Goal: Obtain resource: Obtain resource

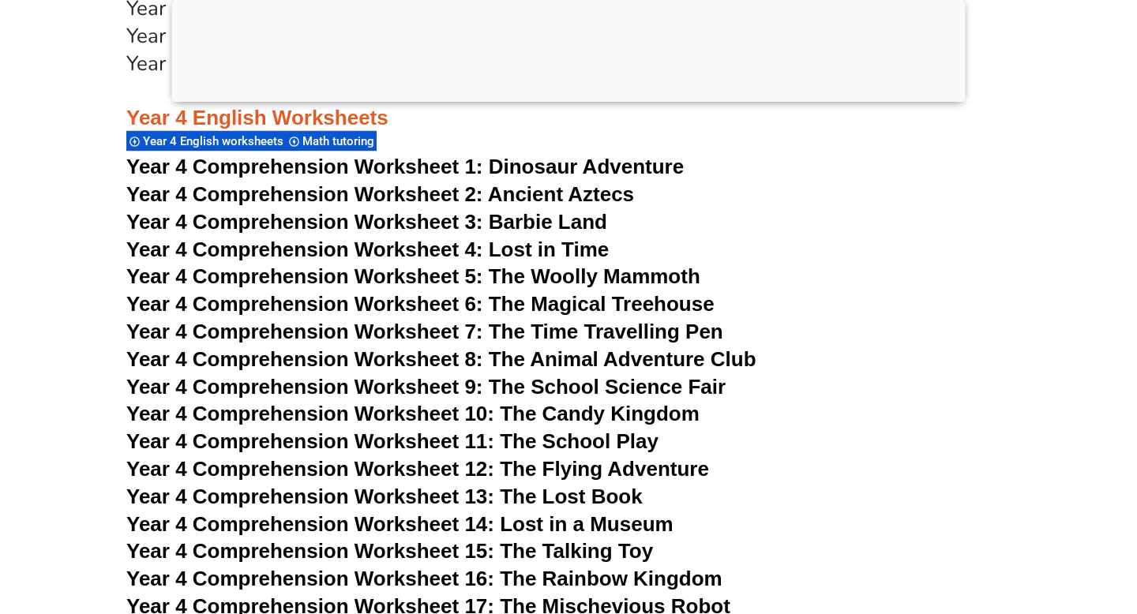
scroll to position [6456, 0]
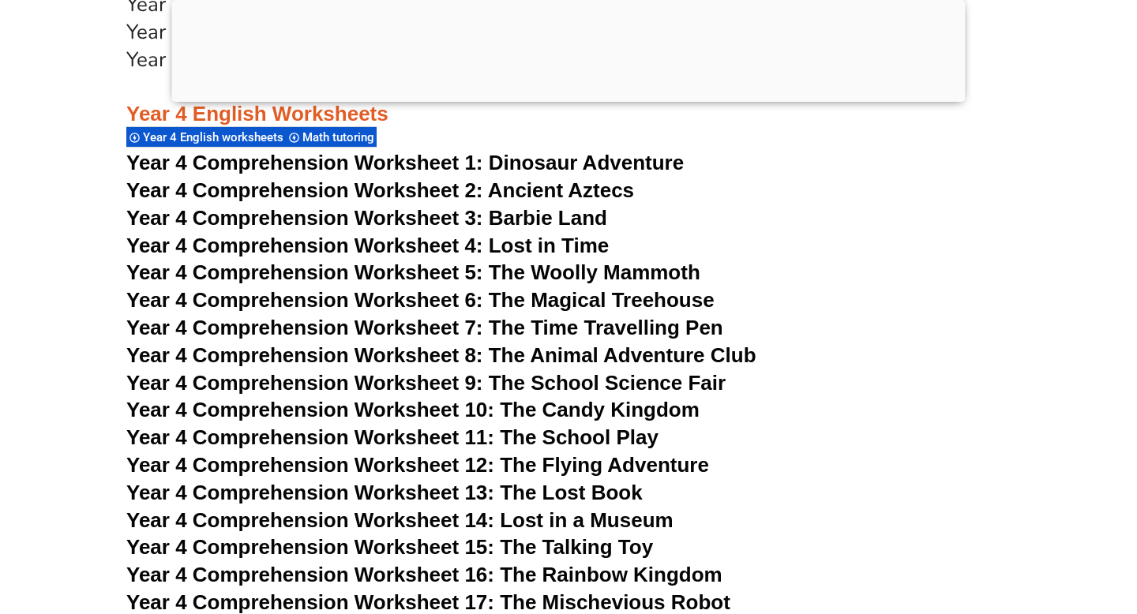
click at [440, 185] on span "Year 4 Comprehension Worksheet 2: Ancient Aztecs" at bounding box center [380, 190] width 508 height 24
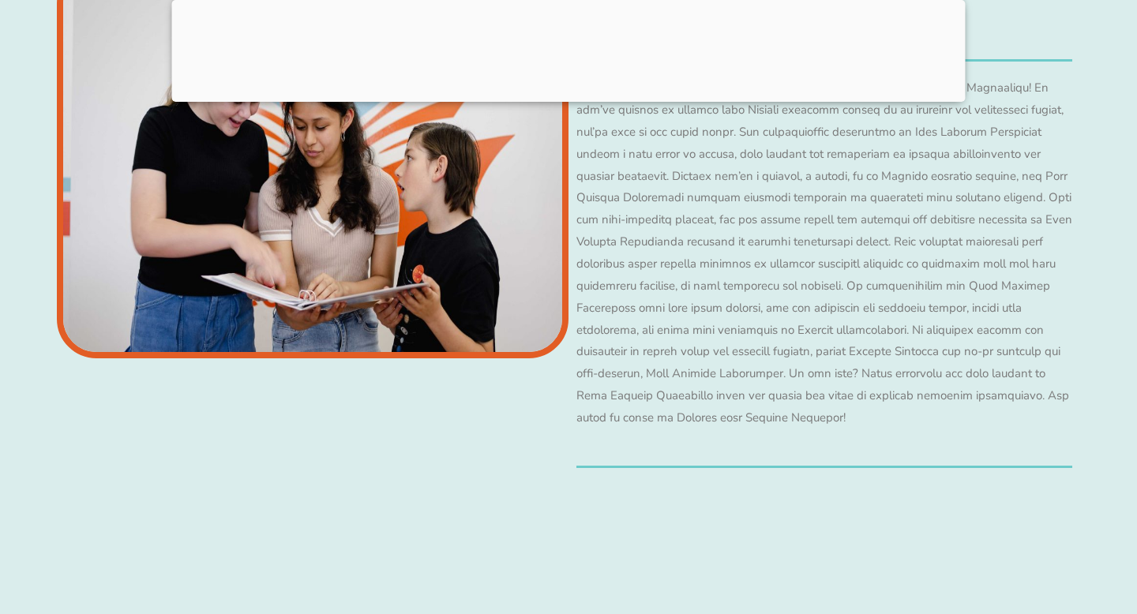
scroll to position [6241, 0]
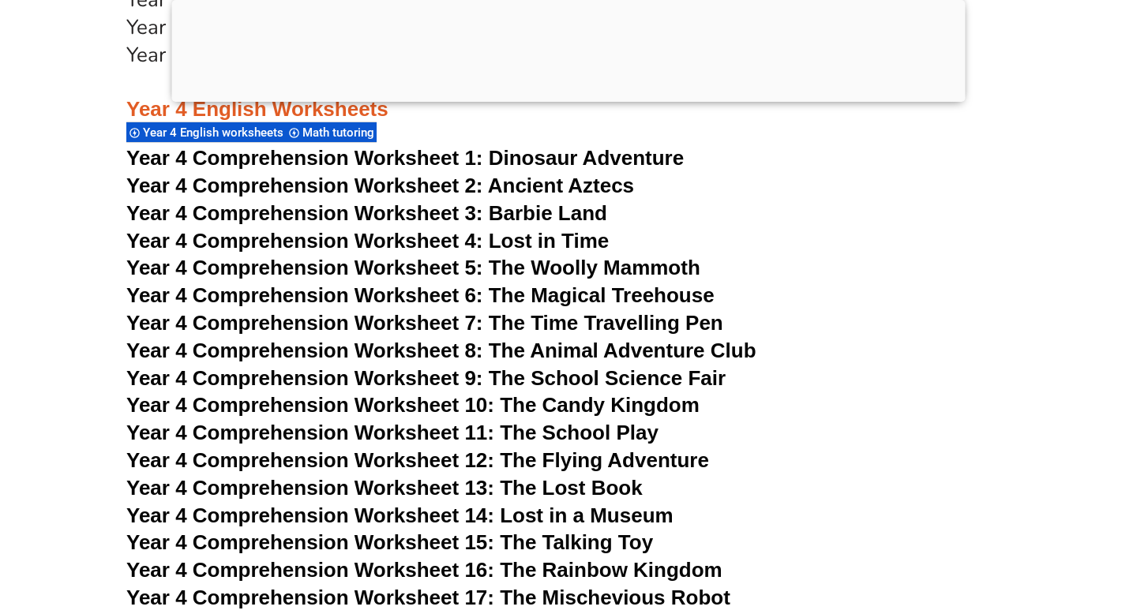
scroll to position [6482, 0]
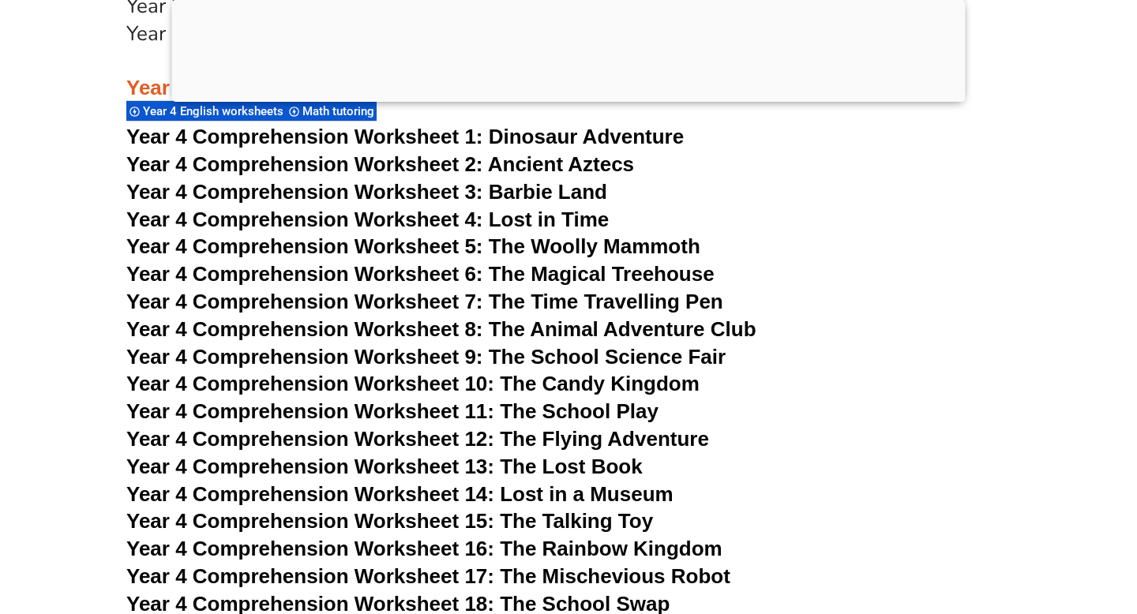
click at [571, 98] on div at bounding box center [568, 98] width 793 height 0
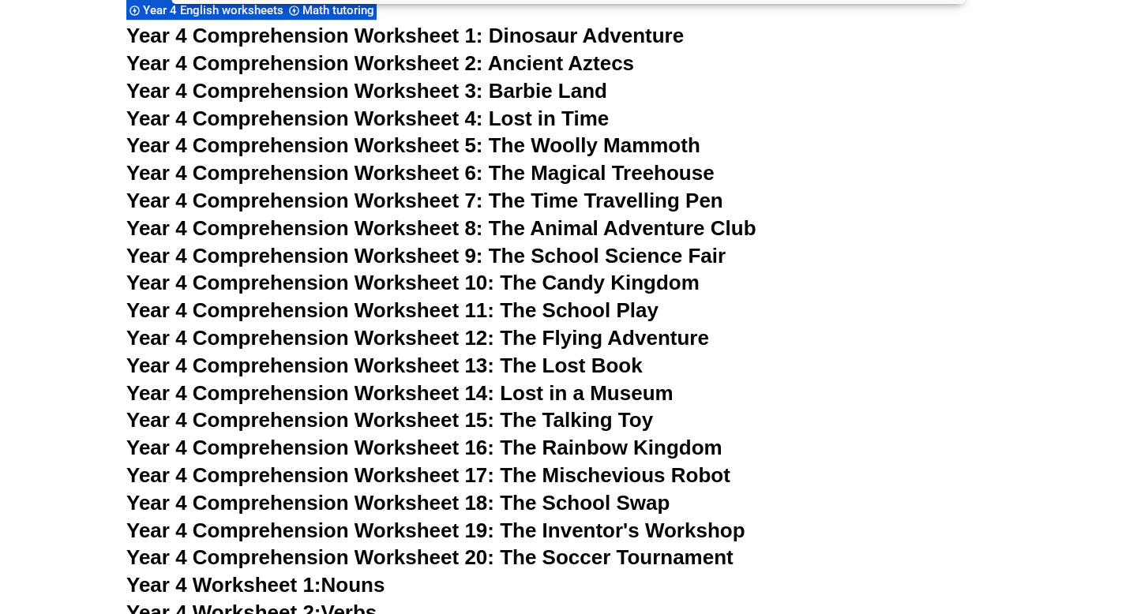
scroll to position [6455, 0]
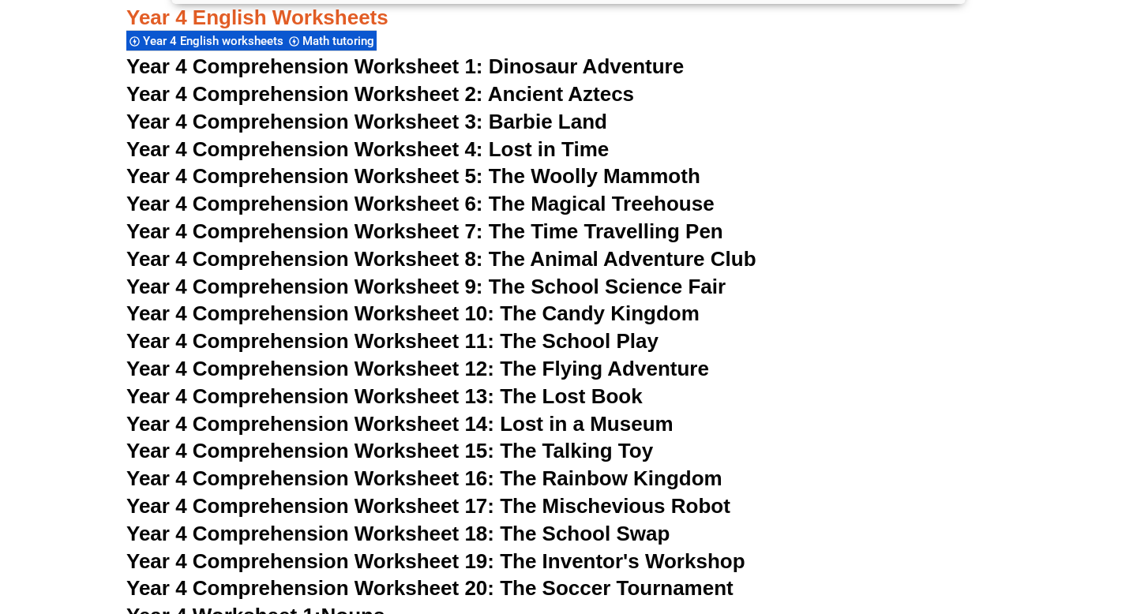
click at [571, 57] on span "Dinosaur Adventure" at bounding box center [586, 66] width 195 height 24
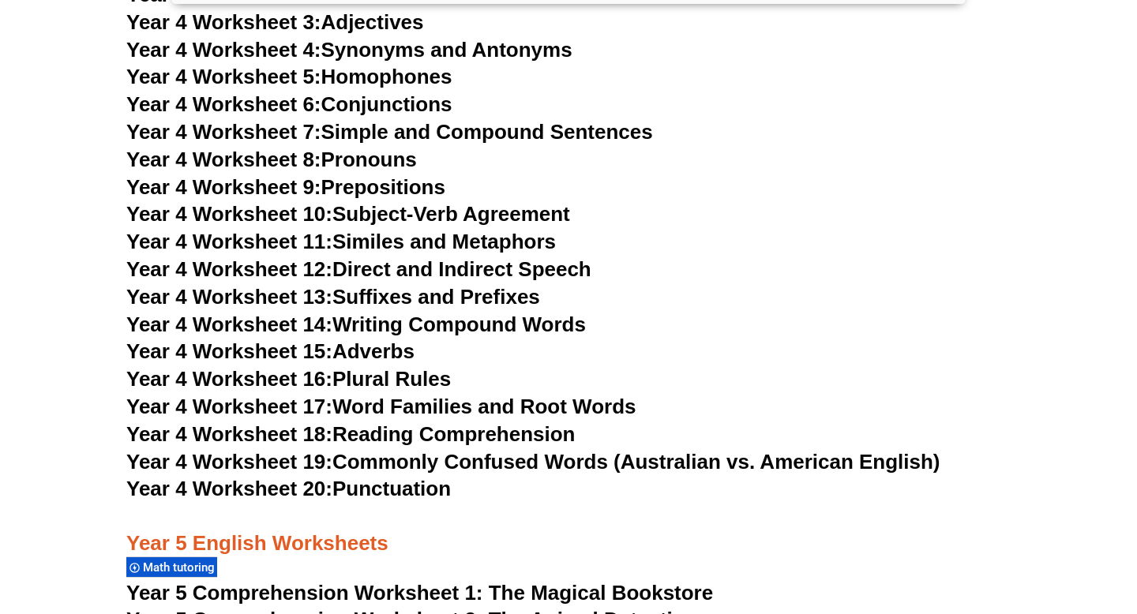
scroll to position [7104, 0]
click at [467, 242] on link "Year 4 Worksheet 11: Similes and Metaphors" at bounding box center [340, 241] width 429 height 24
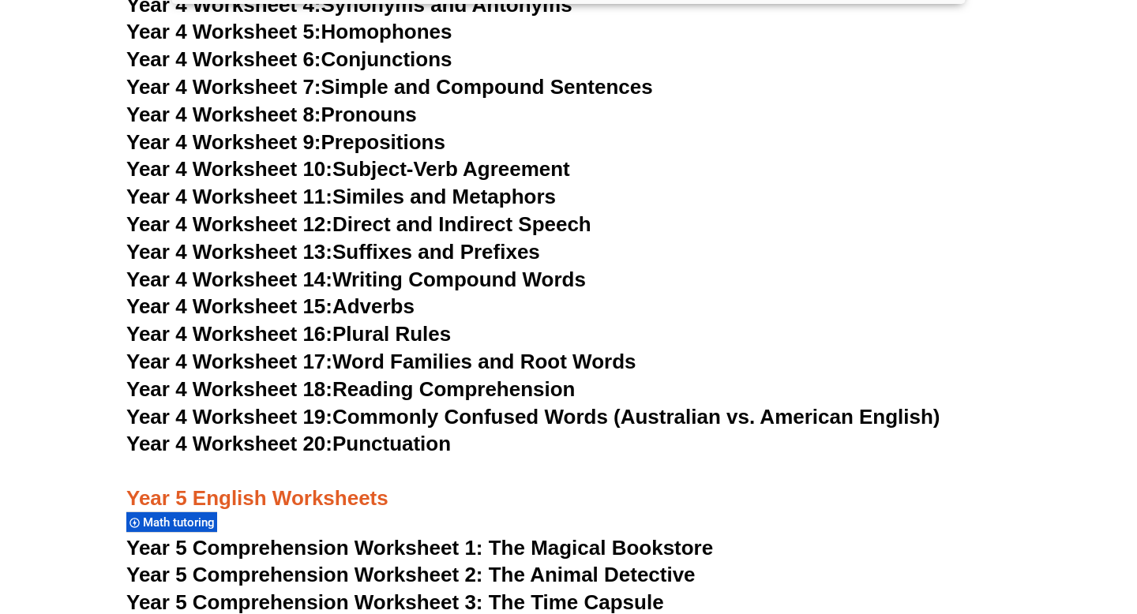
scroll to position [7165, 0]
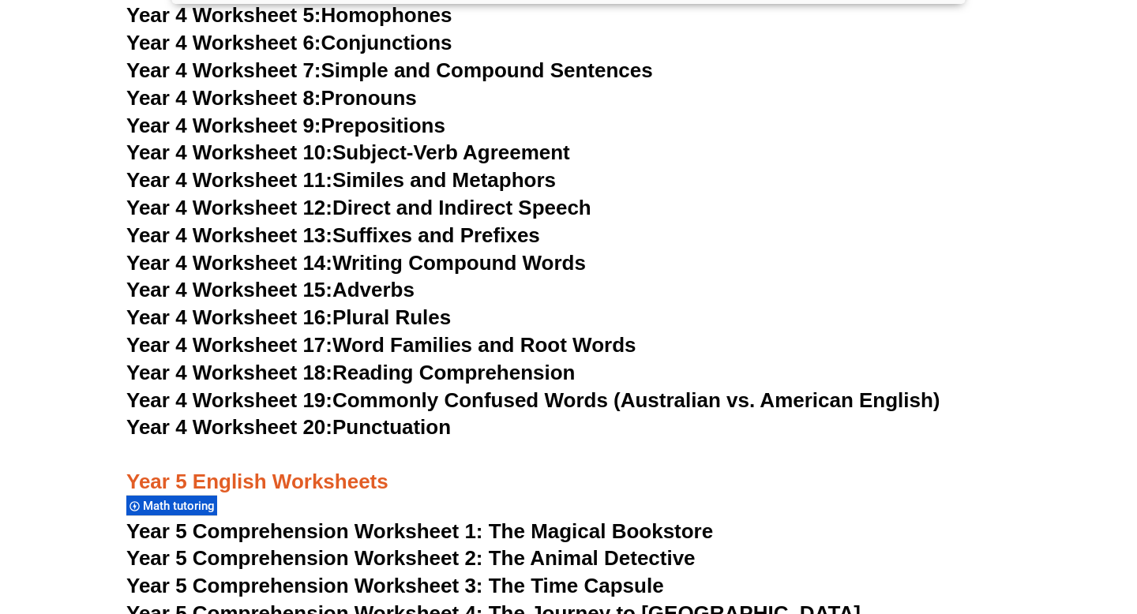
click at [383, 324] on link "Year 4 Worksheet 16: Plural Rules" at bounding box center [288, 317] width 324 height 24
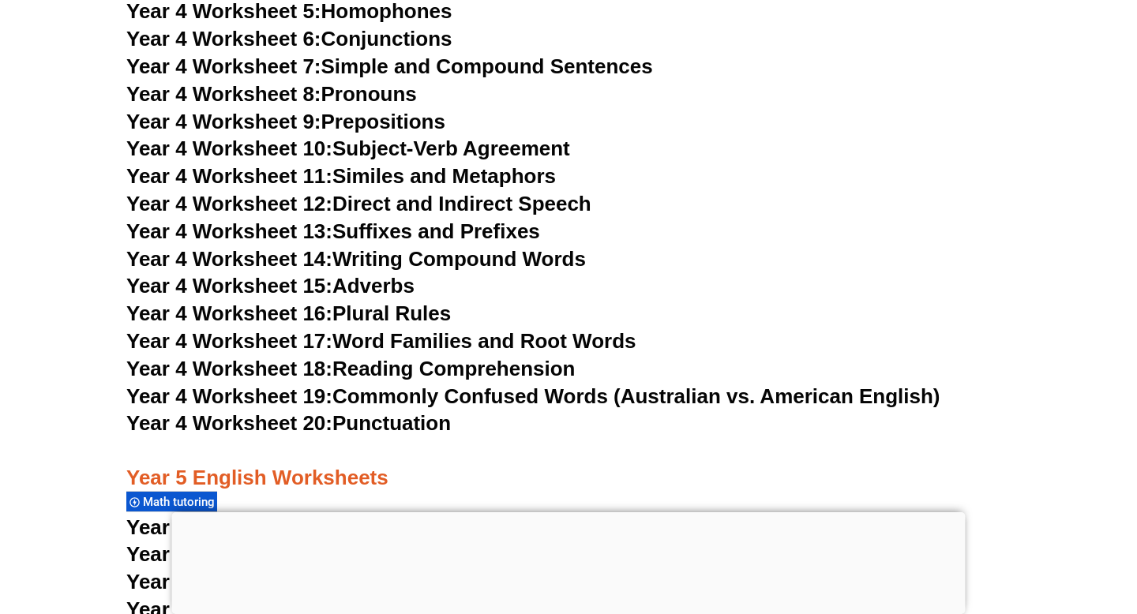
scroll to position [7110, 0]
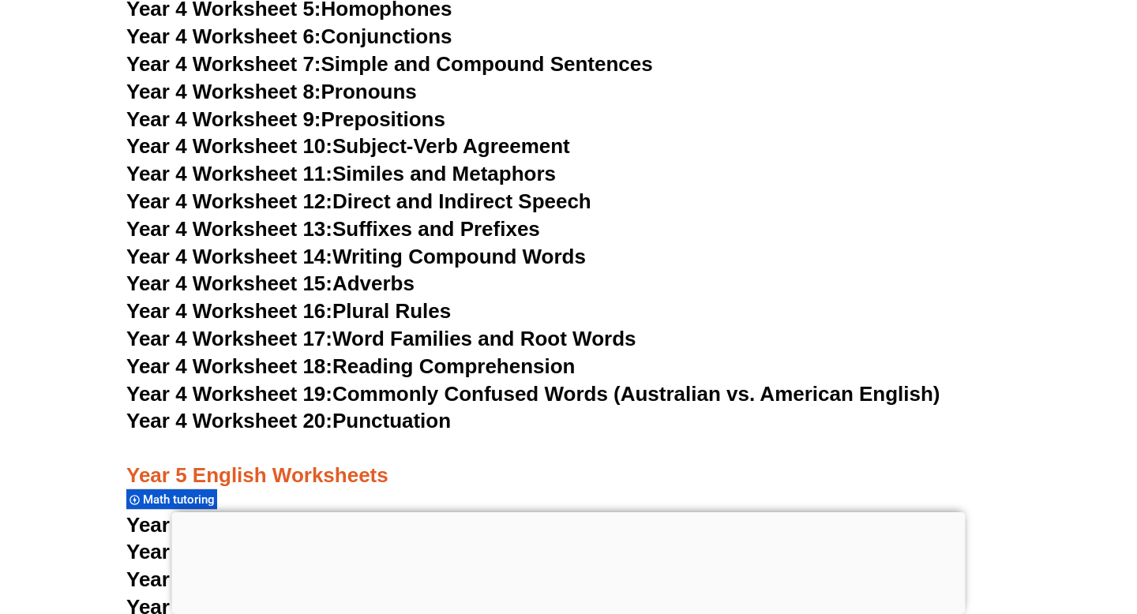
click at [578, 512] on div at bounding box center [568, 512] width 793 height 0
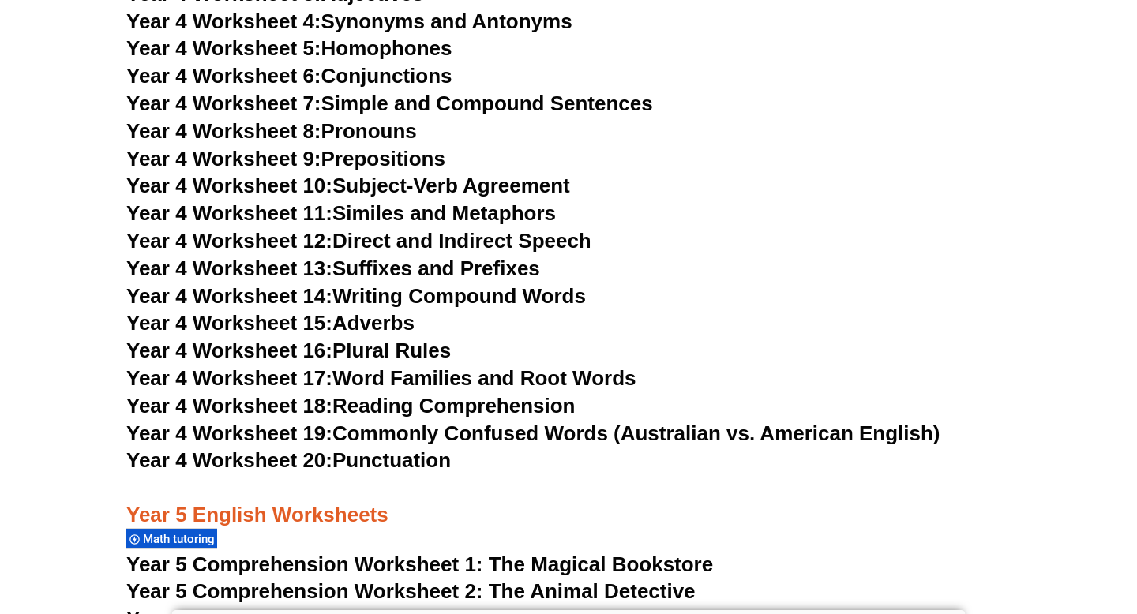
scroll to position [7073, 0]
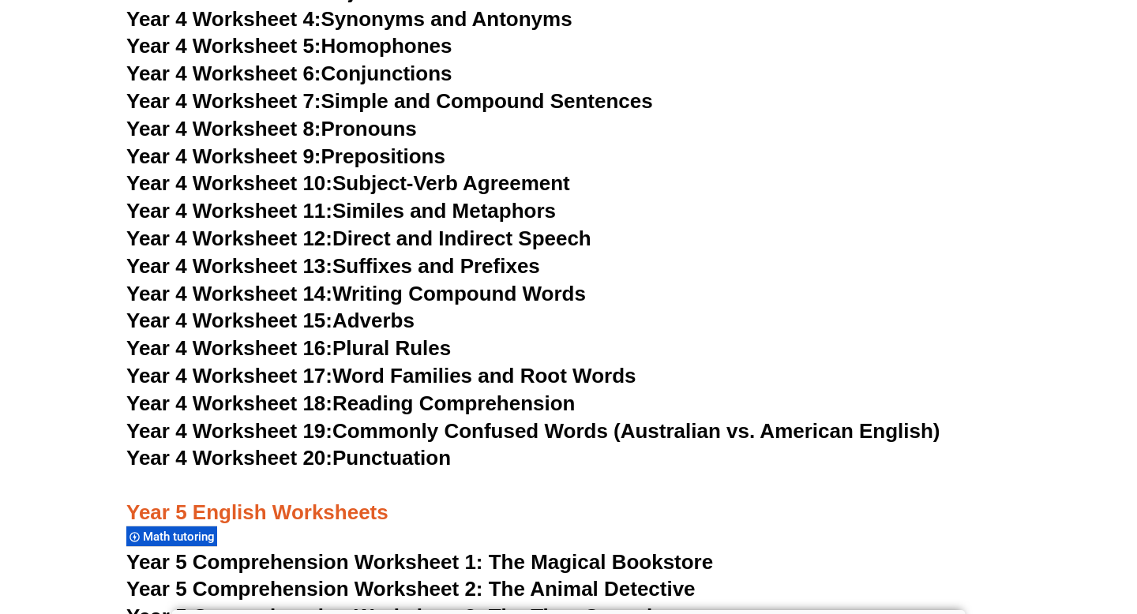
click at [505, 443] on link "Year 4 Worksheet 19: Commonly Confused Words (Australian vs. American English)" at bounding box center [533, 431] width 814 height 24
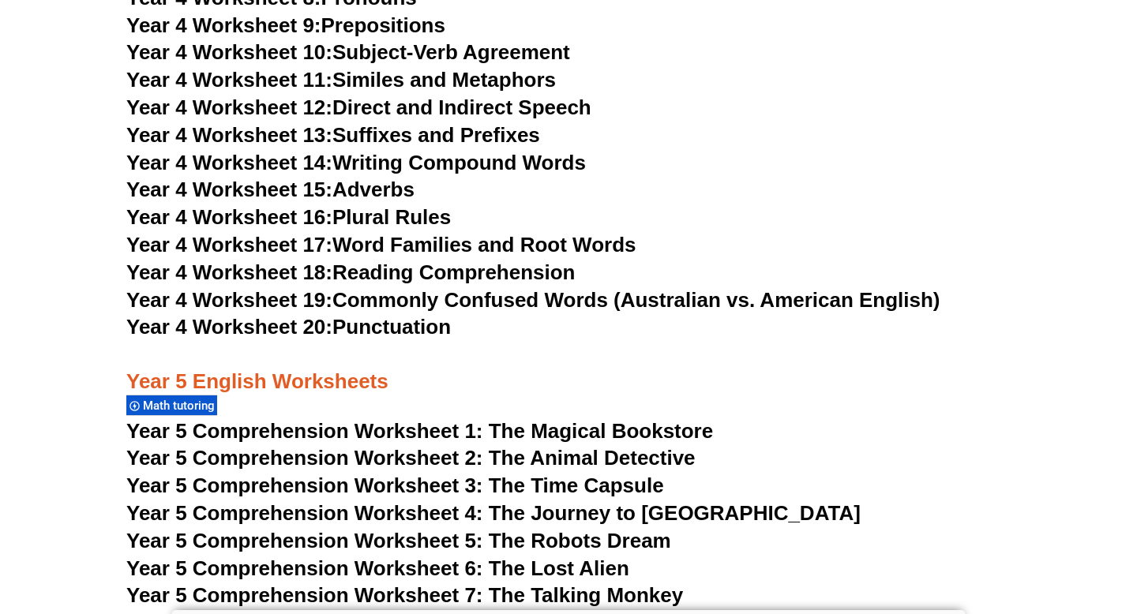
scroll to position [7205, 0]
